Goal: Information Seeking & Learning: Learn about a topic

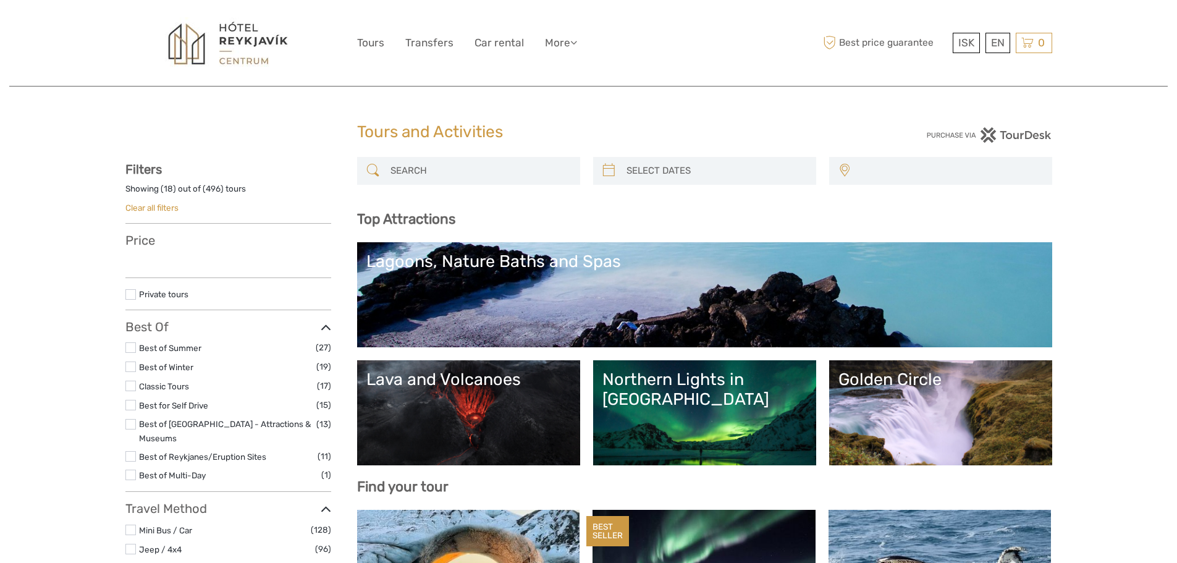
select select
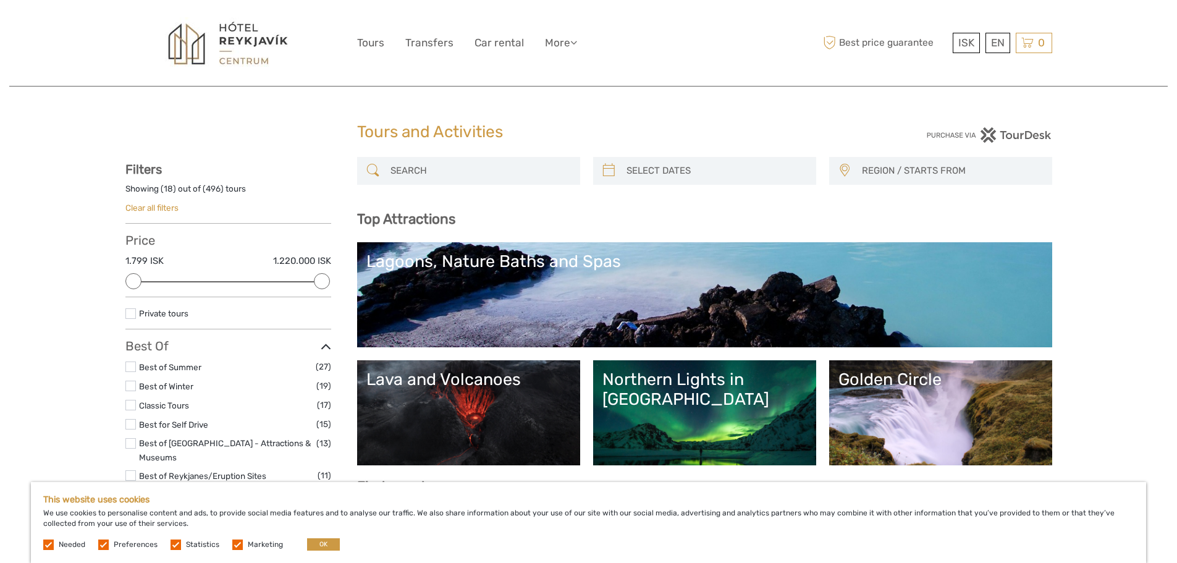
click at [664, 419] on link "Northern Lights in [GEOGRAPHIC_DATA]" at bounding box center [704, 412] width 204 height 86
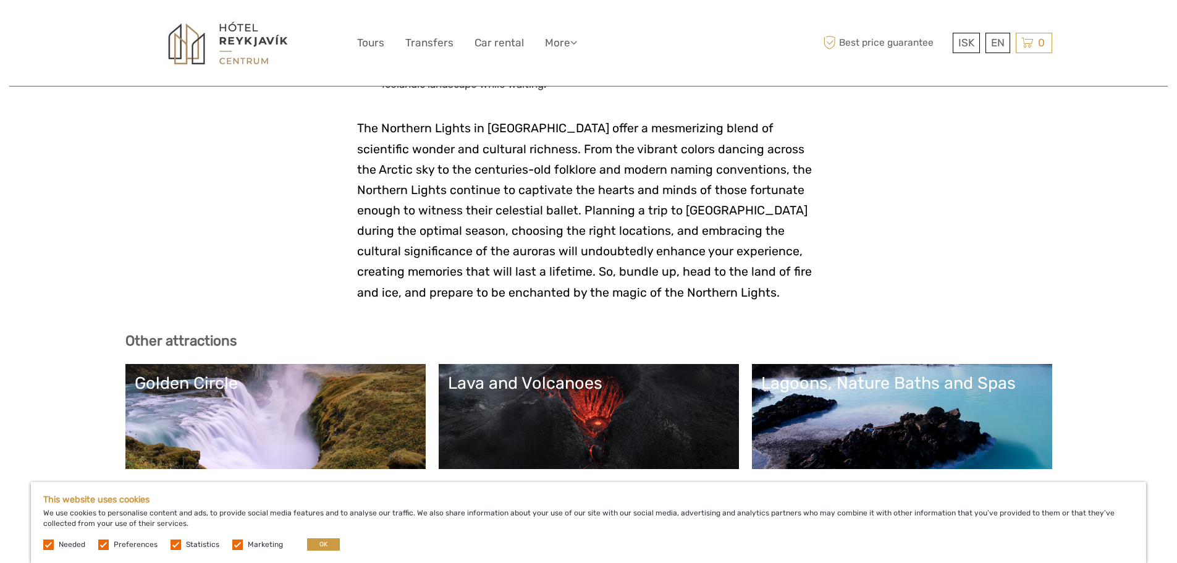
scroll to position [2595, 0]
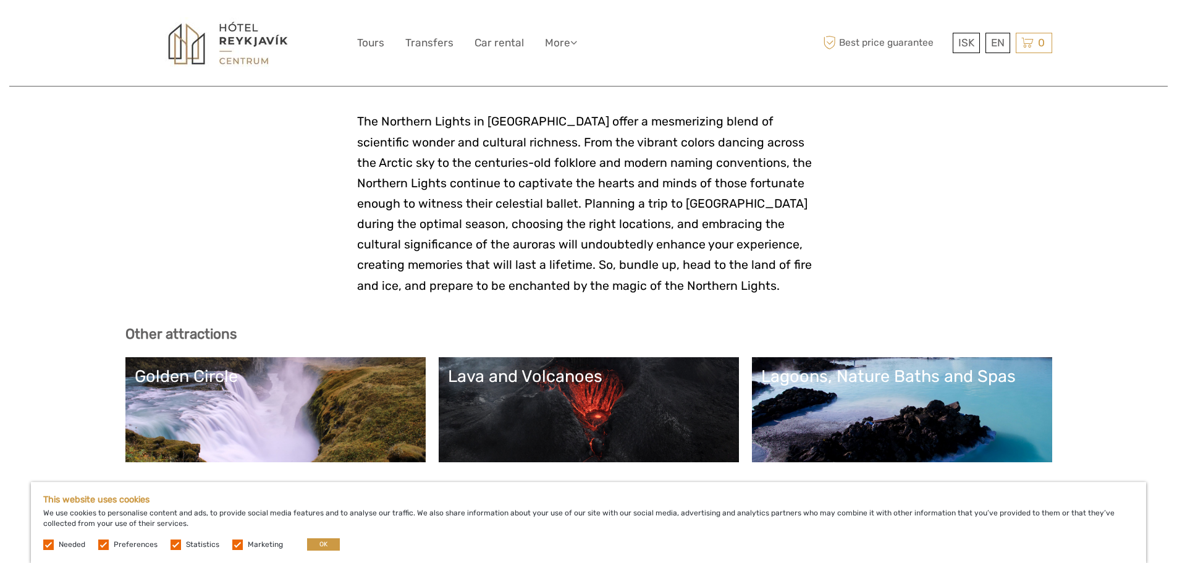
click at [493, 366] on link "Lava and Volcanoes" at bounding box center [589, 409] width 282 height 86
